Goal: Task Accomplishment & Management: Use online tool/utility

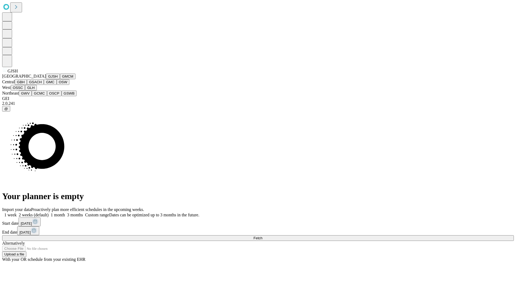
click at [46, 79] on button "GJSH" at bounding box center [53, 76] width 14 height 6
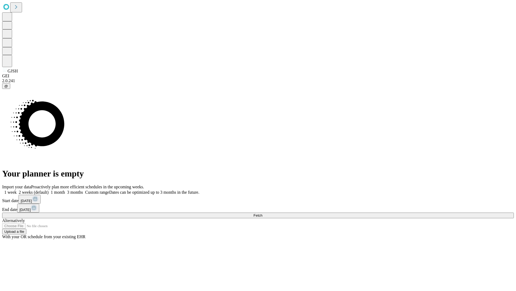
click at [65, 190] on label "1 month" at bounding box center [57, 192] width 16 height 5
click at [263, 213] on span "Fetch" at bounding box center [258, 215] width 9 height 4
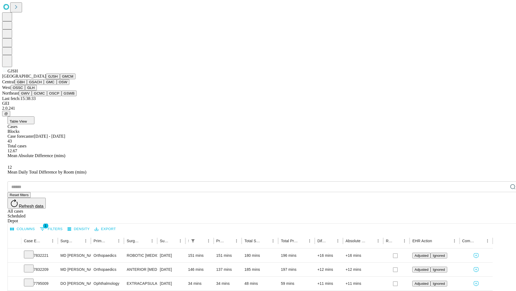
click at [60, 79] on button "GMCM" at bounding box center [68, 76] width 16 height 6
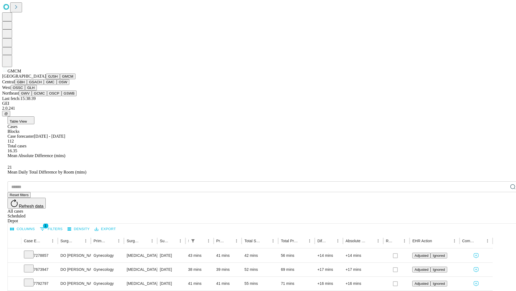
click at [27, 85] on button "GBH" at bounding box center [21, 82] width 12 height 6
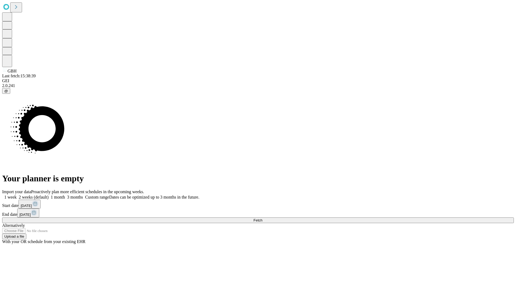
click at [65, 194] on label "1 month" at bounding box center [57, 196] width 16 height 5
click at [263, 218] on span "Fetch" at bounding box center [258, 220] width 9 height 4
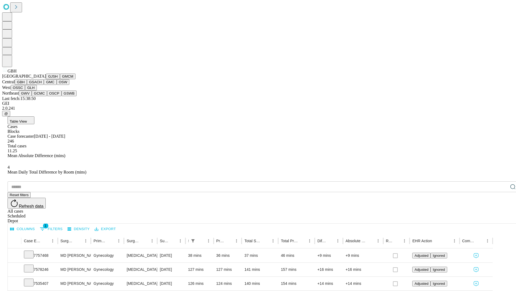
click at [42, 85] on button "GSACH" at bounding box center [35, 82] width 17 height 6
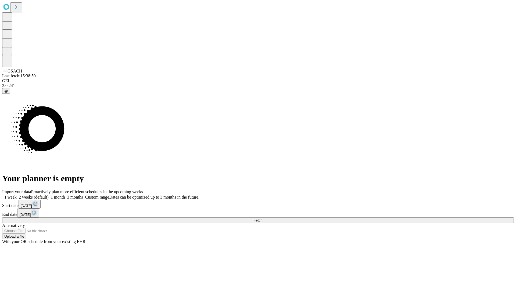
click at [263, 218] on span "Fetch" at bounding box center [258, 220] width 9 height 4
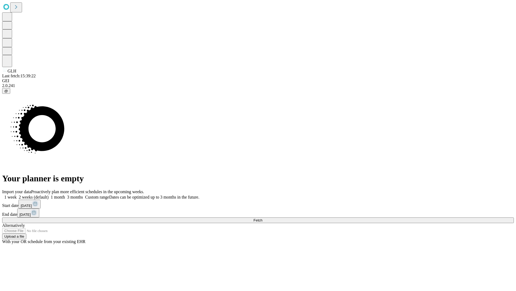
click at [65, 194] on label "1 month" at bounding box center [57, 196] width 16 height 5
click at [263, 218] on span "Fetch" at bounding box center [258, 220] width 9 height 4
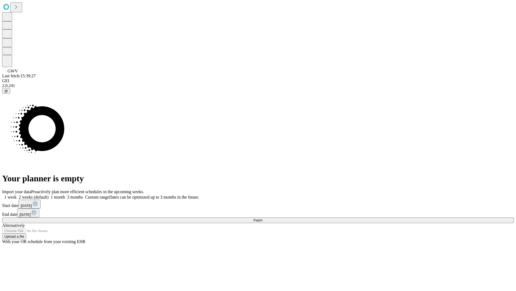
click at [263, 218] on span "Fetch" at bounding box center [258, 220] width 9 height 4
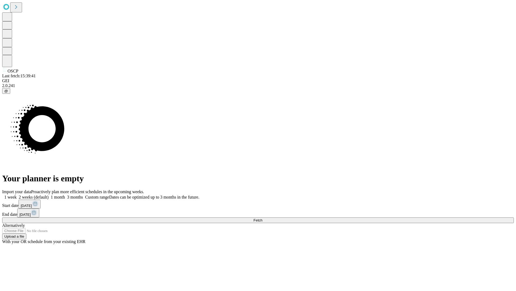
click at [65, 194] on label "1 month" at bounding box center [57, 196] width 16 height 5
click at [263, 218] on span "Fetch" at bounding box center [258, 220] width 9 height 4
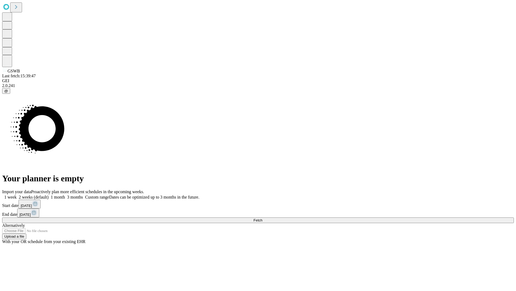
click at [263, 218] on span "Fetch" at bounding box center [258, 220] width 9 height 4
